Goal: Task Accomplishment & Management: Manage account settings

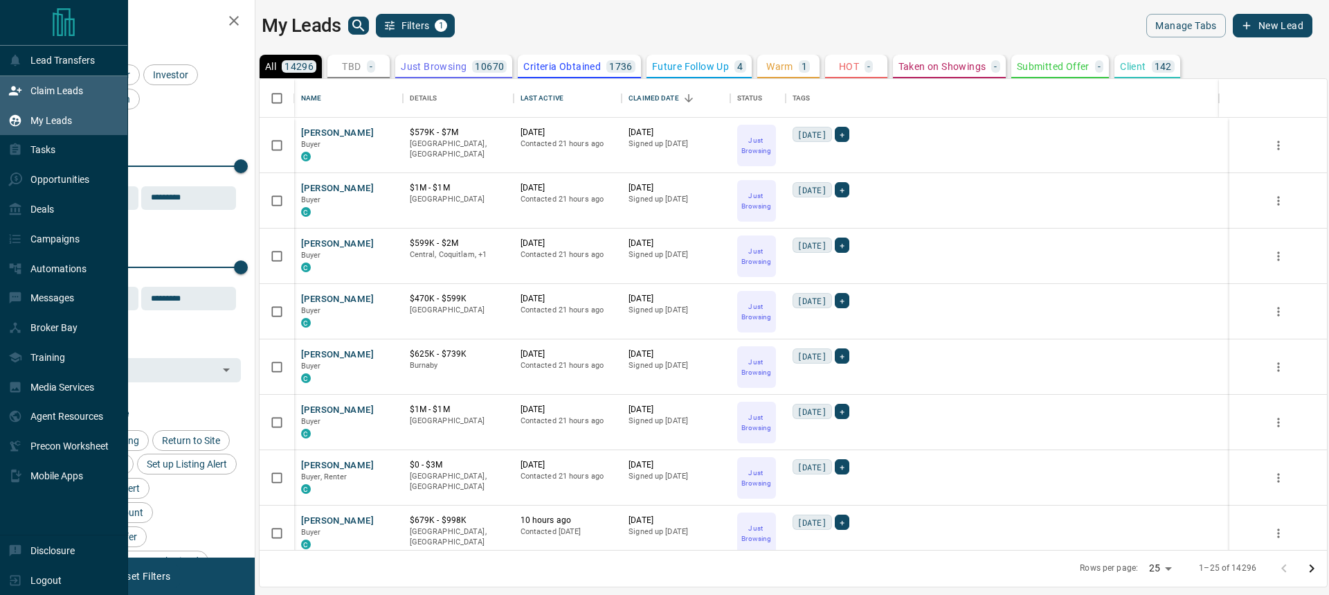
click at [57, 96] on p "Claim Leads" at bounding box center [56, 90] width 53 height 11
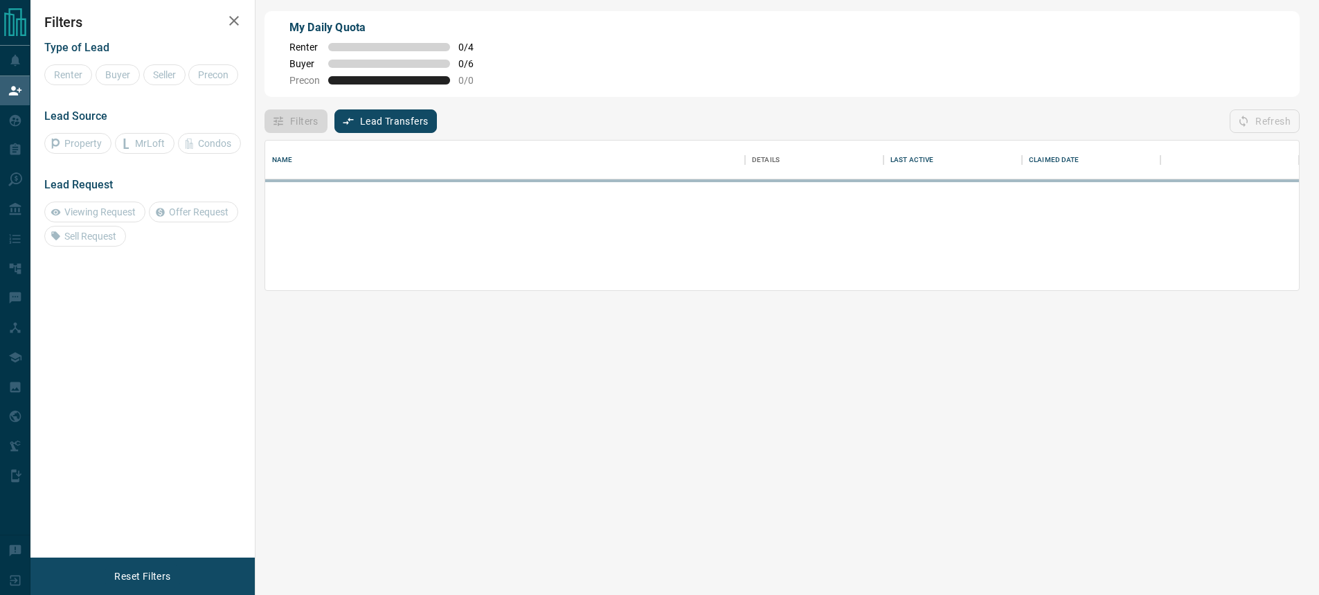
scroll to position [139, 1023]
click at [332, 182] on div at bounding box center [782, 234] width 1034 height 111
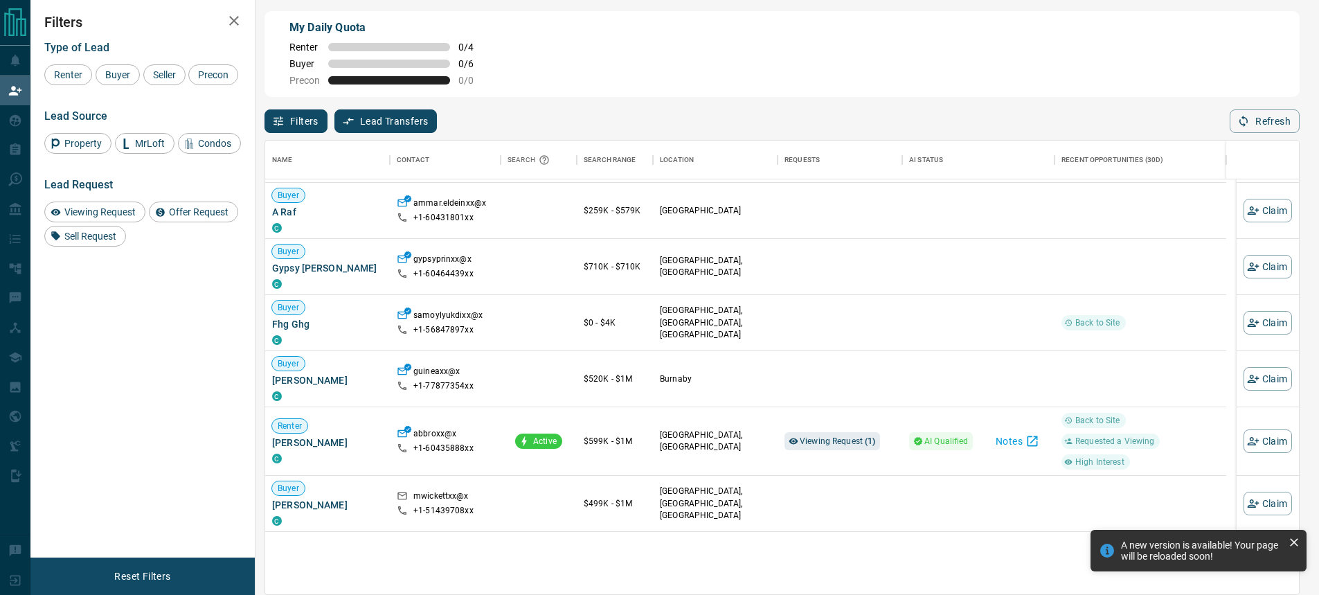
scroll to position [0, 0]
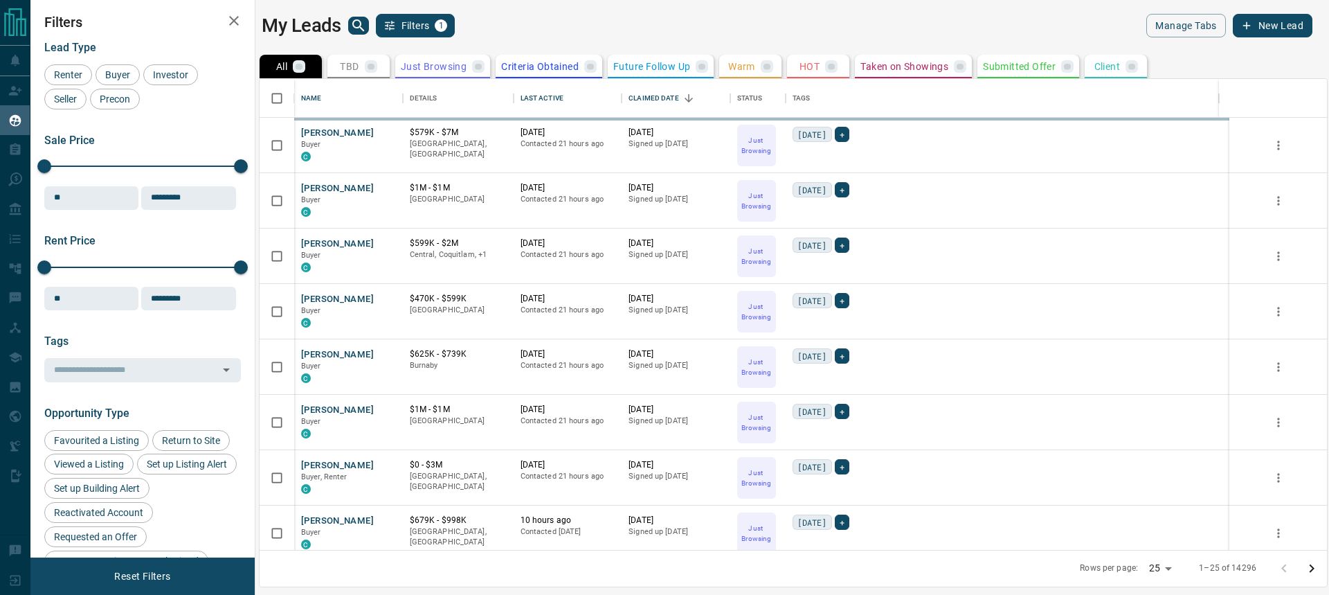
scroll to position [460, 1057]
